Goal: Task Accomplishment & Management: Complete application form

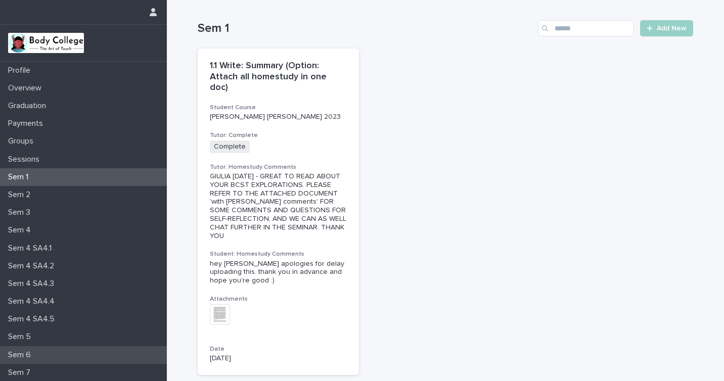
scroll to position [122, 0]
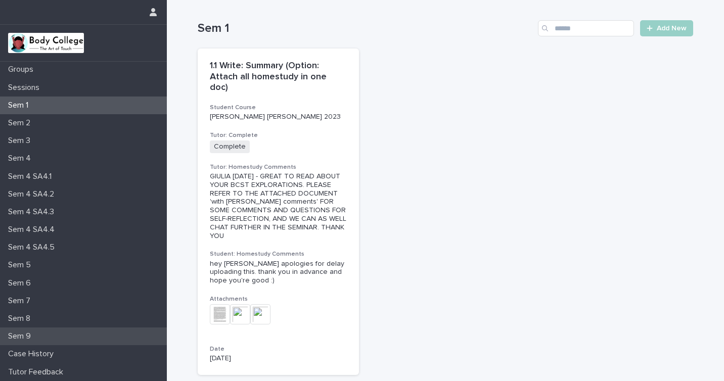
click at [36, 337] on div "Sem 9" at bounding box center [83, 336] width 167 height 18
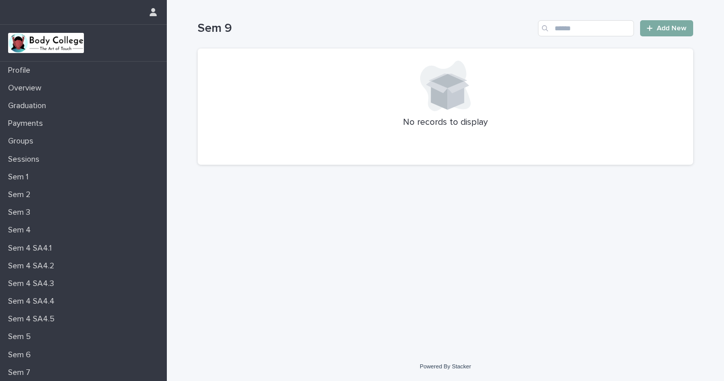
click at [648, 32] on icon at bounding box center [649, 28] width 6 height 7
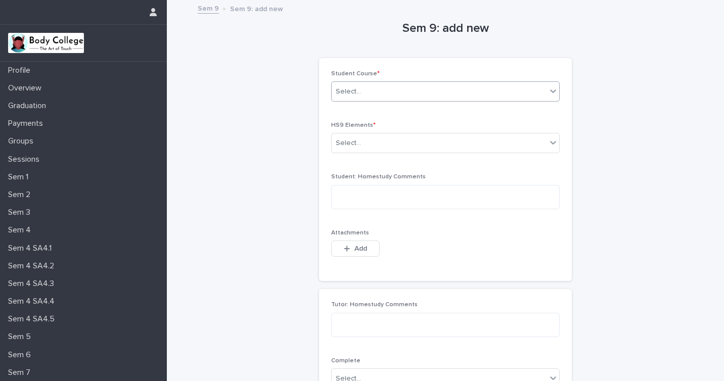
click at [547, 100] on div at bounding box center [553, 91] width 12 height 18
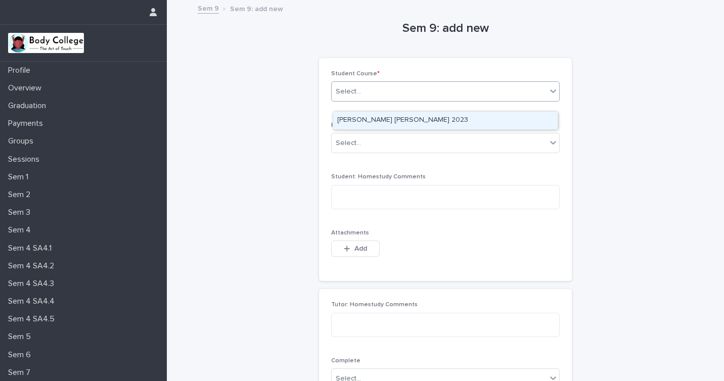
click at [529, 121] on div "[PERSON_NAME] [PERSON_NAME] 2023" at bounding box center [445, 121] width 224 height 18
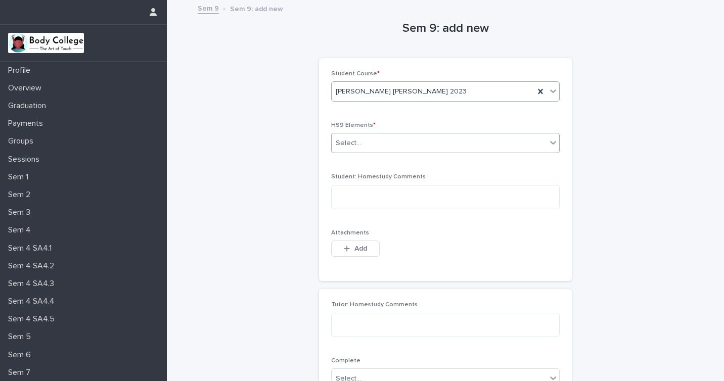
click at [529, 147] on div "Select..." at bounding box center [445, 143] width 228 height 20
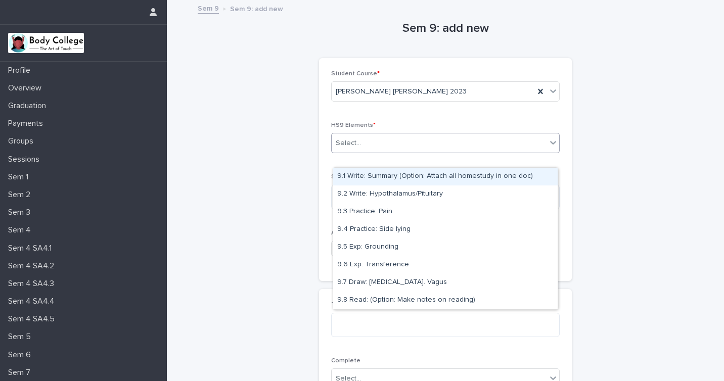
click at [475, 179] on div "9.1 Write: Summary (Option: Attach all homestudy in one doc)" at bounding box center [445, 177] width 224 height 18
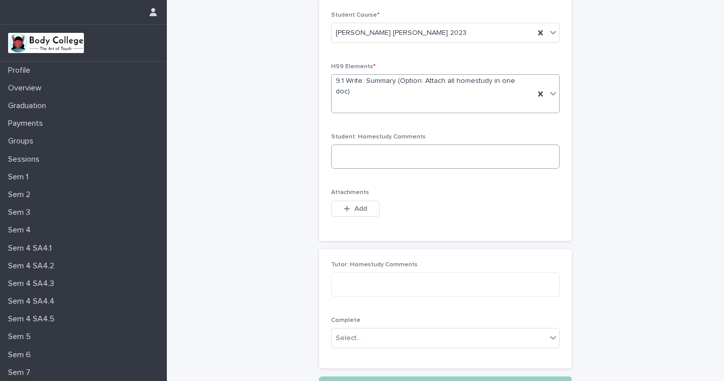
scroll to position [75, 0]
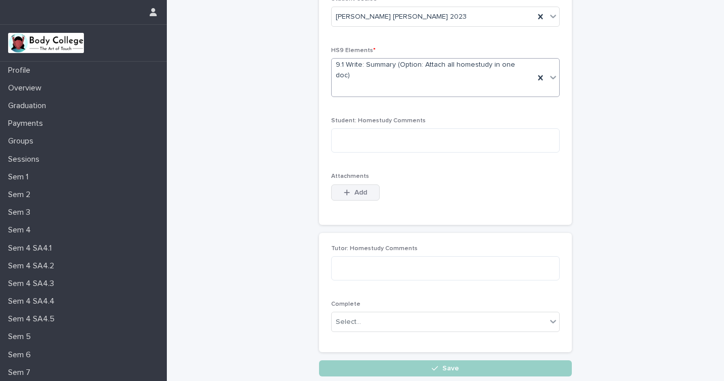
click at [368, 201] on button "Add" at bounding box center [355, 192] width 49 height 16
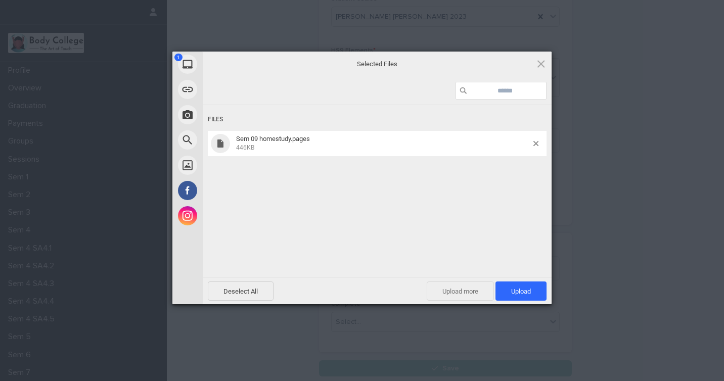
click at [442, 285] on span "Upload more" at bounding box center [460, 290] width 67 height 19
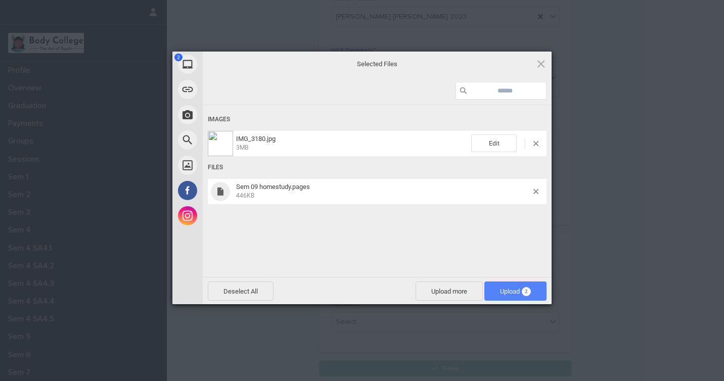
click at [519, 290] on span "Upload 2" at bounding box center [515, 292] width 31 height 8
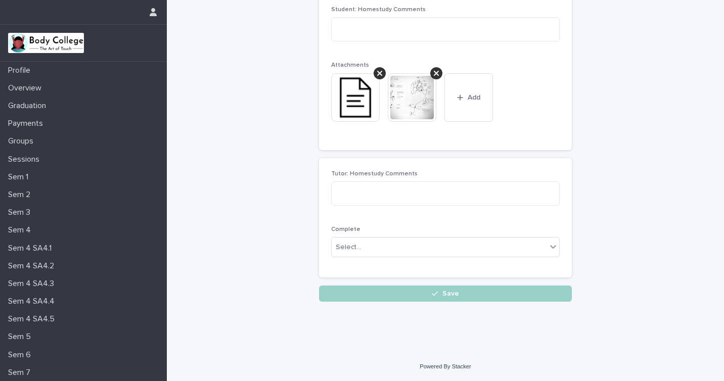
scroll to position [228, 0]
click at [465, 250] on div "Select..." at bounding box center [439, 247] width 215 height 17
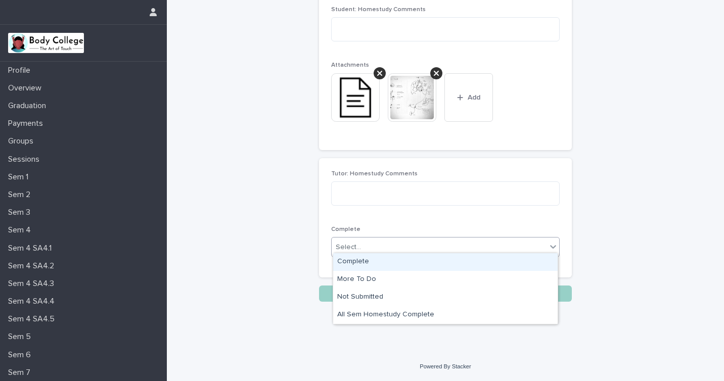
click at [460, 263] on div "Complete" at bounding box center [445, 262] width 224 height 18
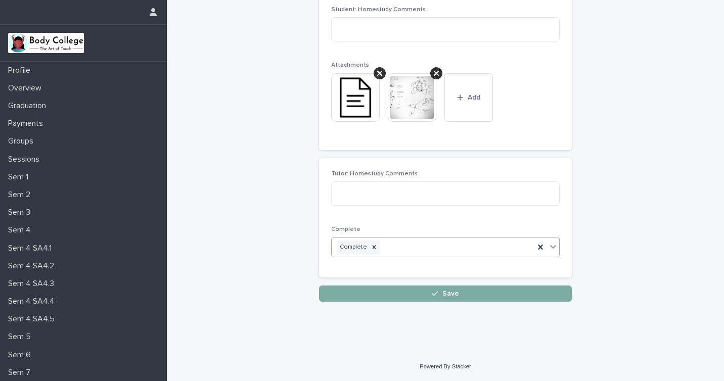
click at [449, 291] on span "Save" at bounding box center [450, 293] width 17 height 7
